Goal: Navigation & Orientation: Find specific page/section

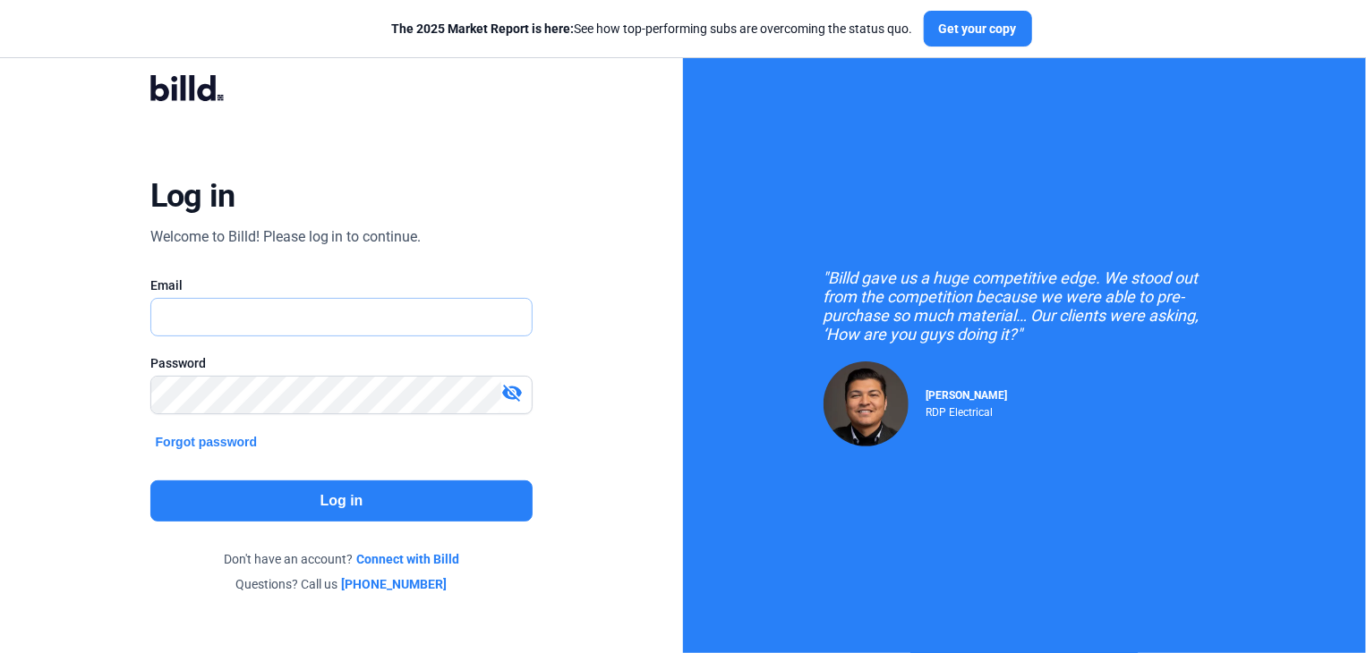
type input "[EMAIL_ADDRESS][DOMAIN_NAME]"
click at [356, 502] on button "Log in" at bounding box center [341, 501] width 383 height 41
